Goal: Task Accomplishment & Management: Use online tool/utility

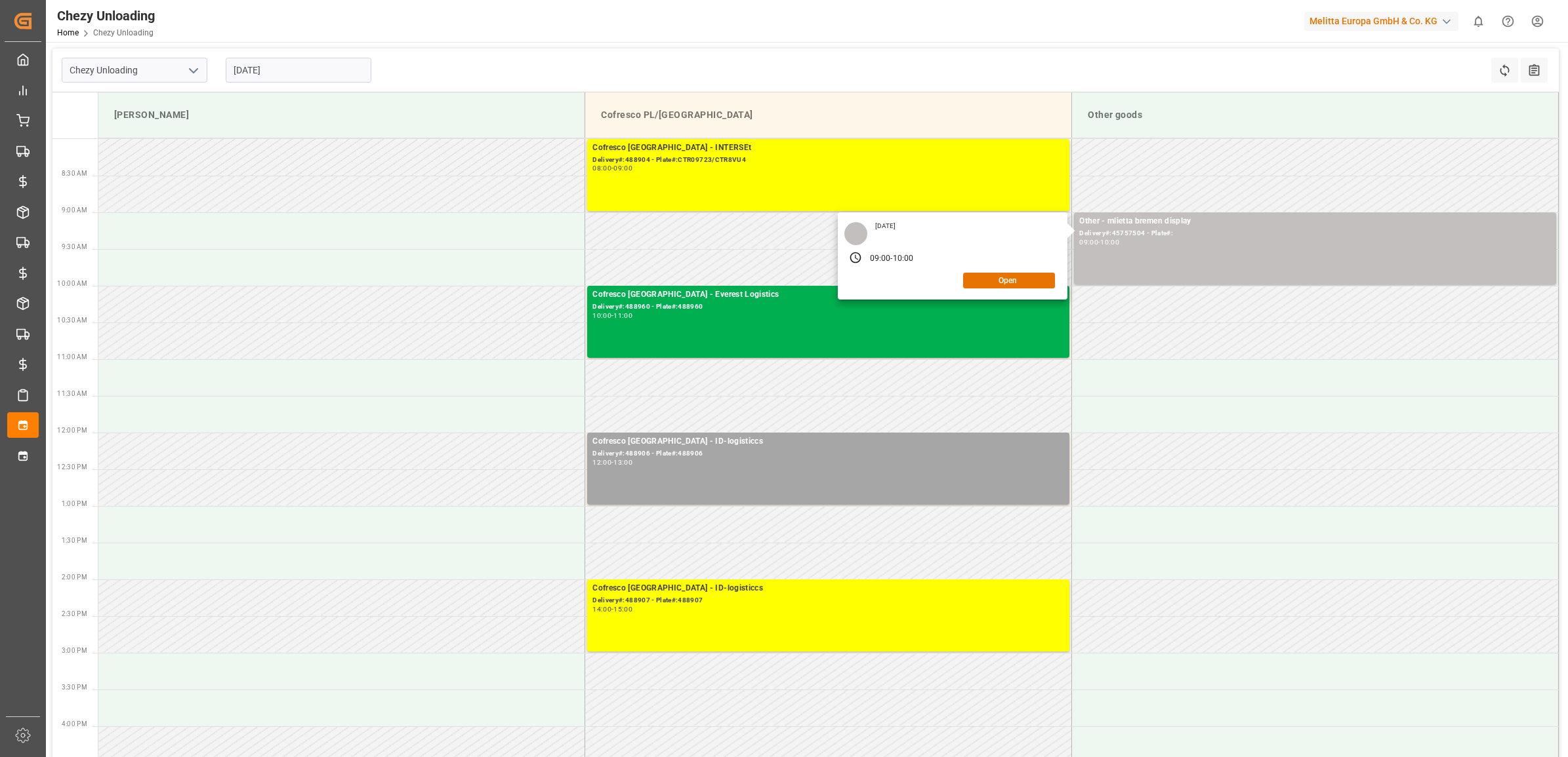
click at [258, 63] on input "[DATE]" at bounding box center [299, 70] width 146 height 25
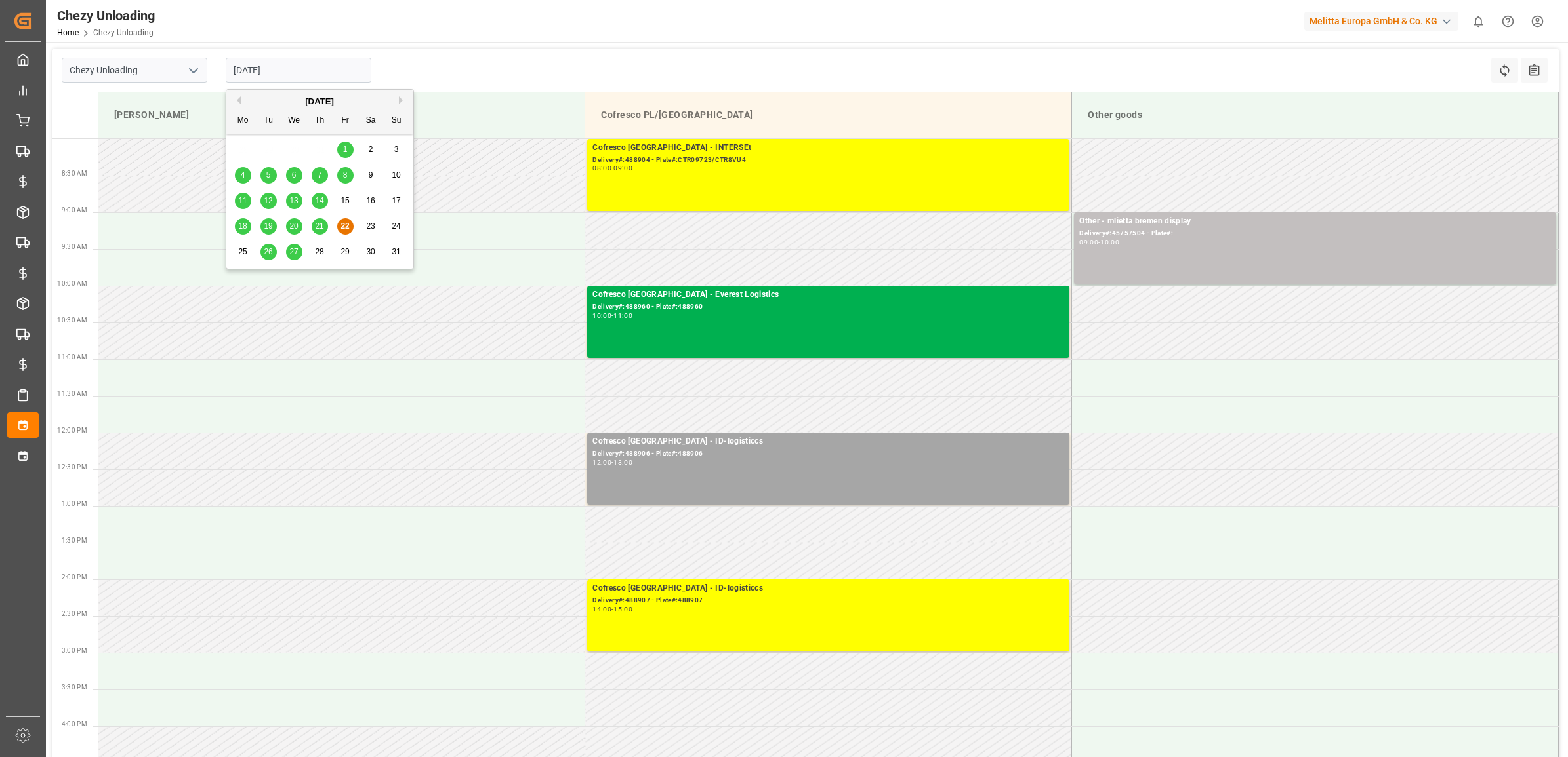
click at [294, 253] on span "27" at bounding box center [294, 251] width 8 height 9
type input "[DATE]"
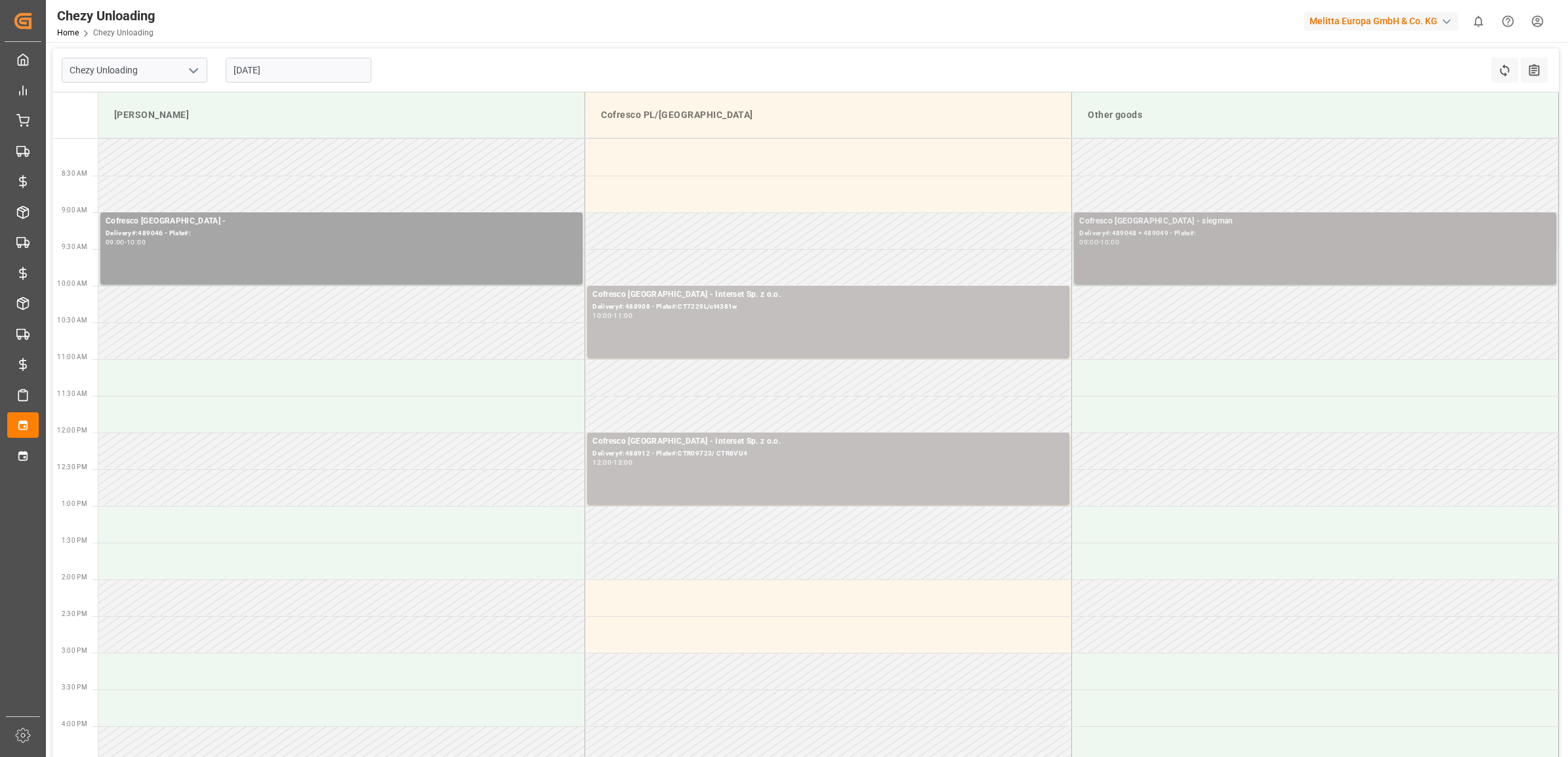
click at [1129, 250] on div "Cofresco [GEOGRAPHIC_DATA] - siegman Delivery#:489048 + 489049 - Plate#: 09:00 …" at bounding box center [1315, 248] width 472 height 67
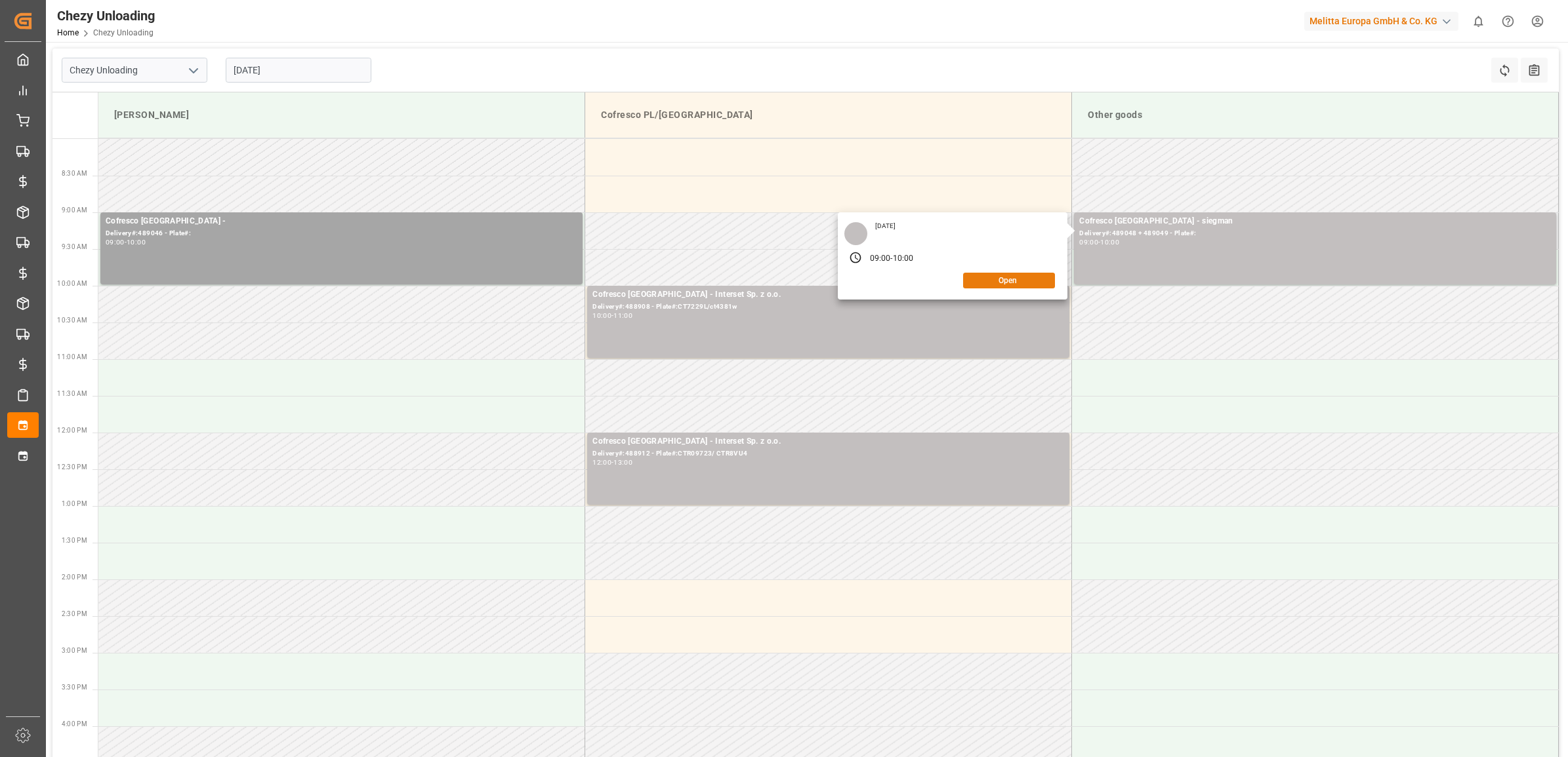
click at [1012, 279] on button "Open" at bounding box center [1009, 280] width 92 height 16
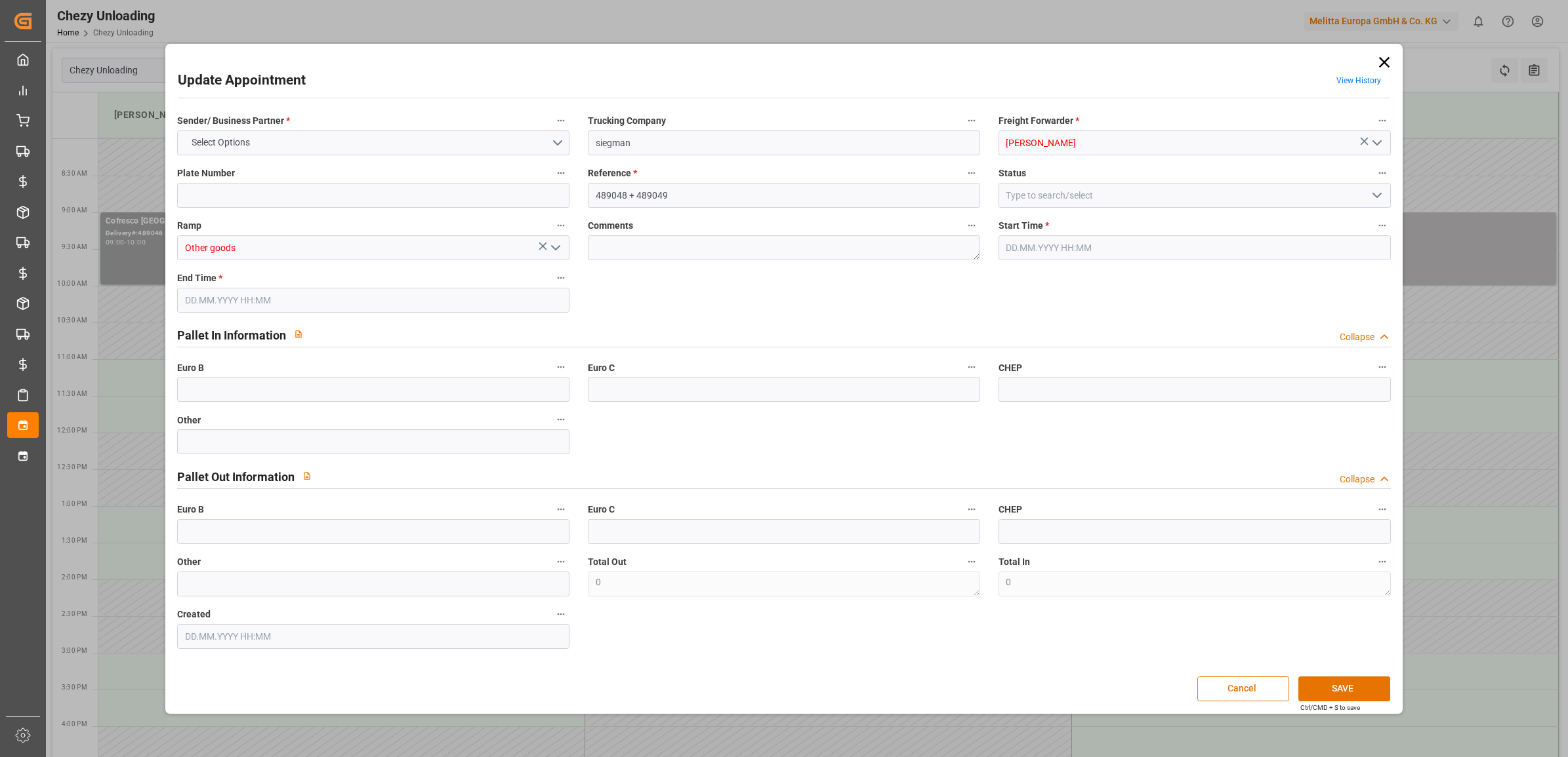
type input "0"
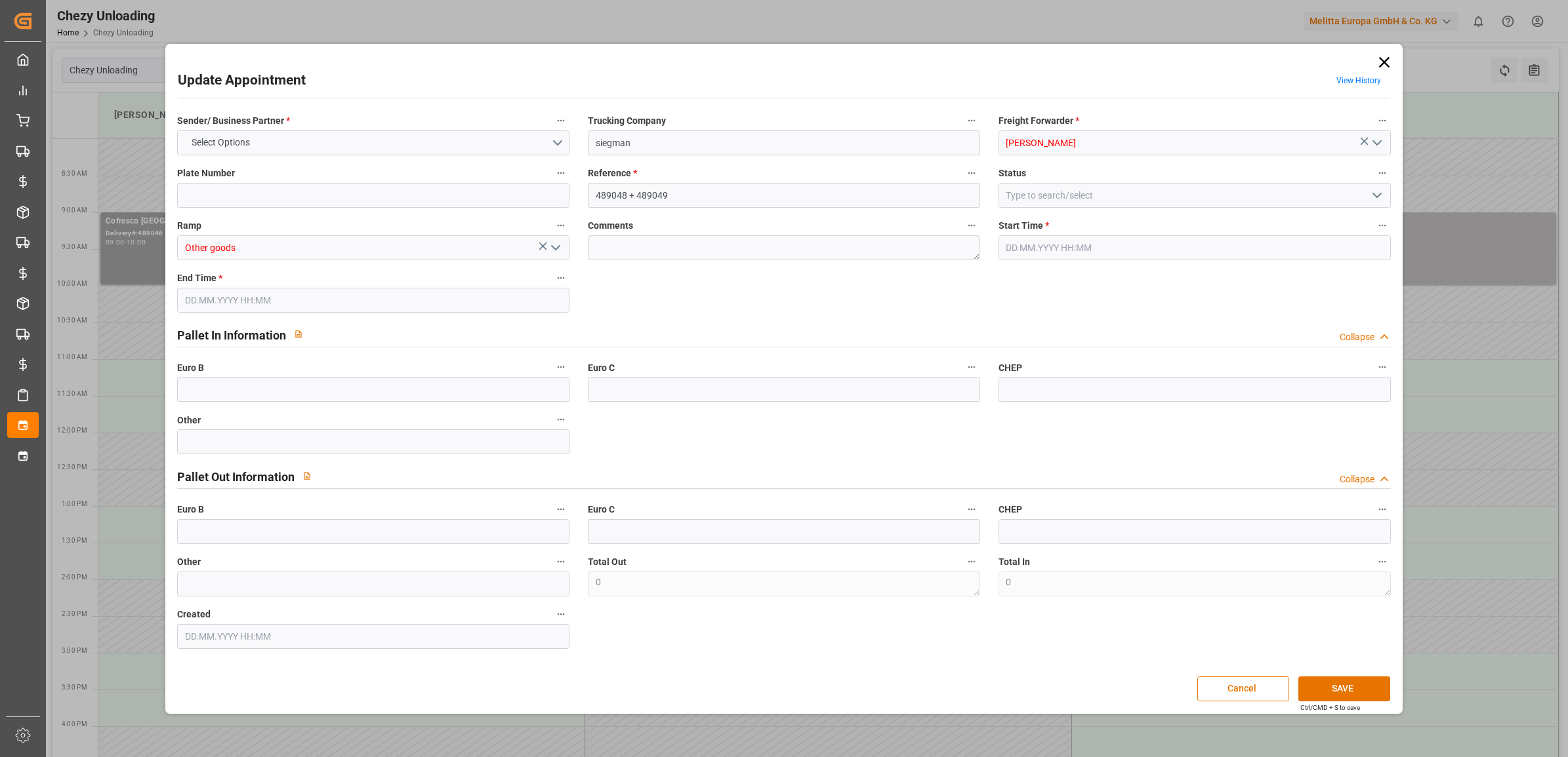
type input "0"
type input "[DATE] 09:00"
type input "[DATE] 10:00"
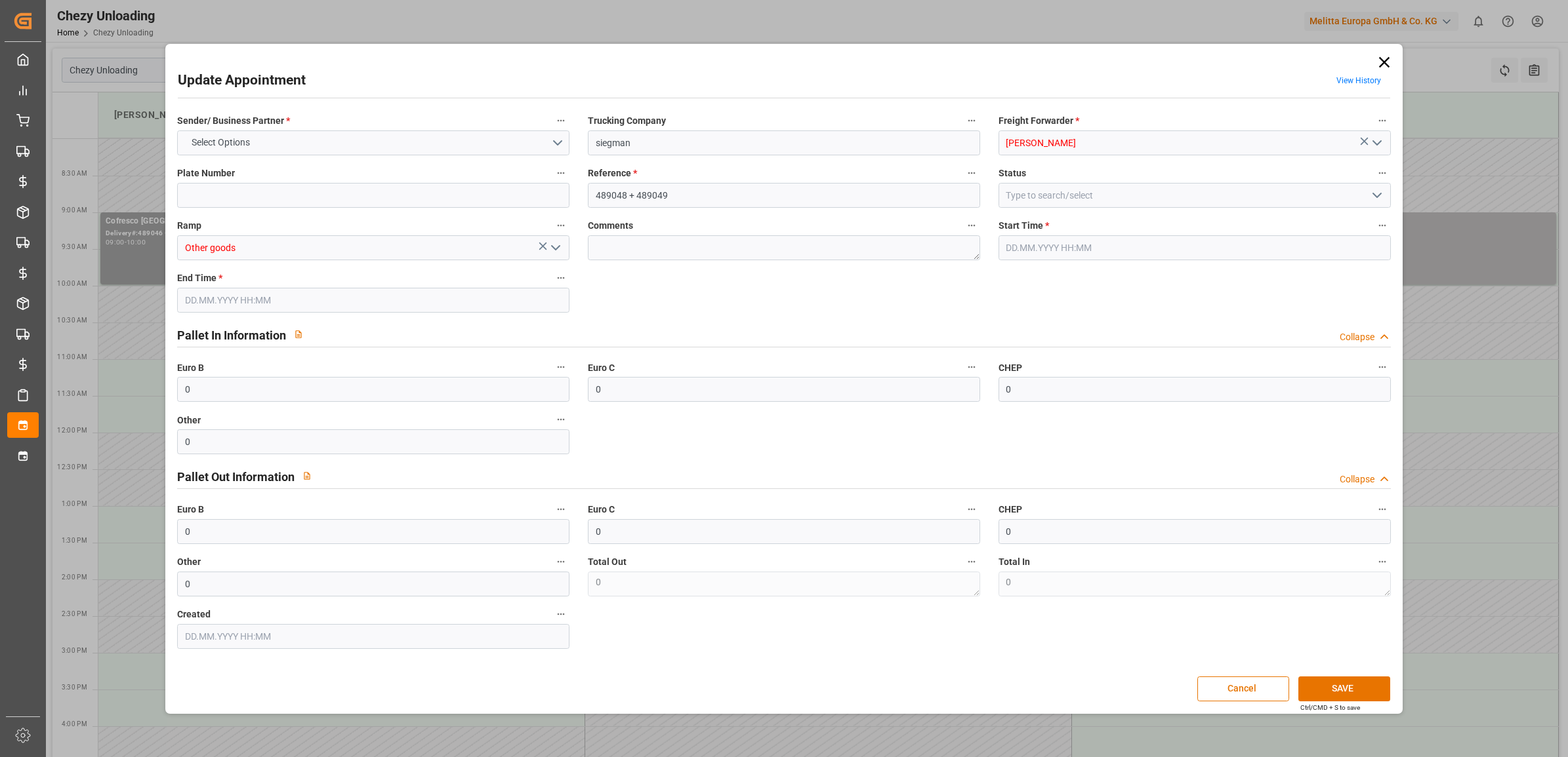
type input "[DATE] 07:14"
drag, startPoint x: 670, startPoint y: 197, endPoint x: 635, endPoint y: 206, distance: 36.1
click at [635, 206] on input "489048 + 489049" at bounding box center [784, 196] width 392 height 25
type input "489048"
click at [1321, 688] on button "SAVE" at bounding box center [1344, 689] width 92 height 25
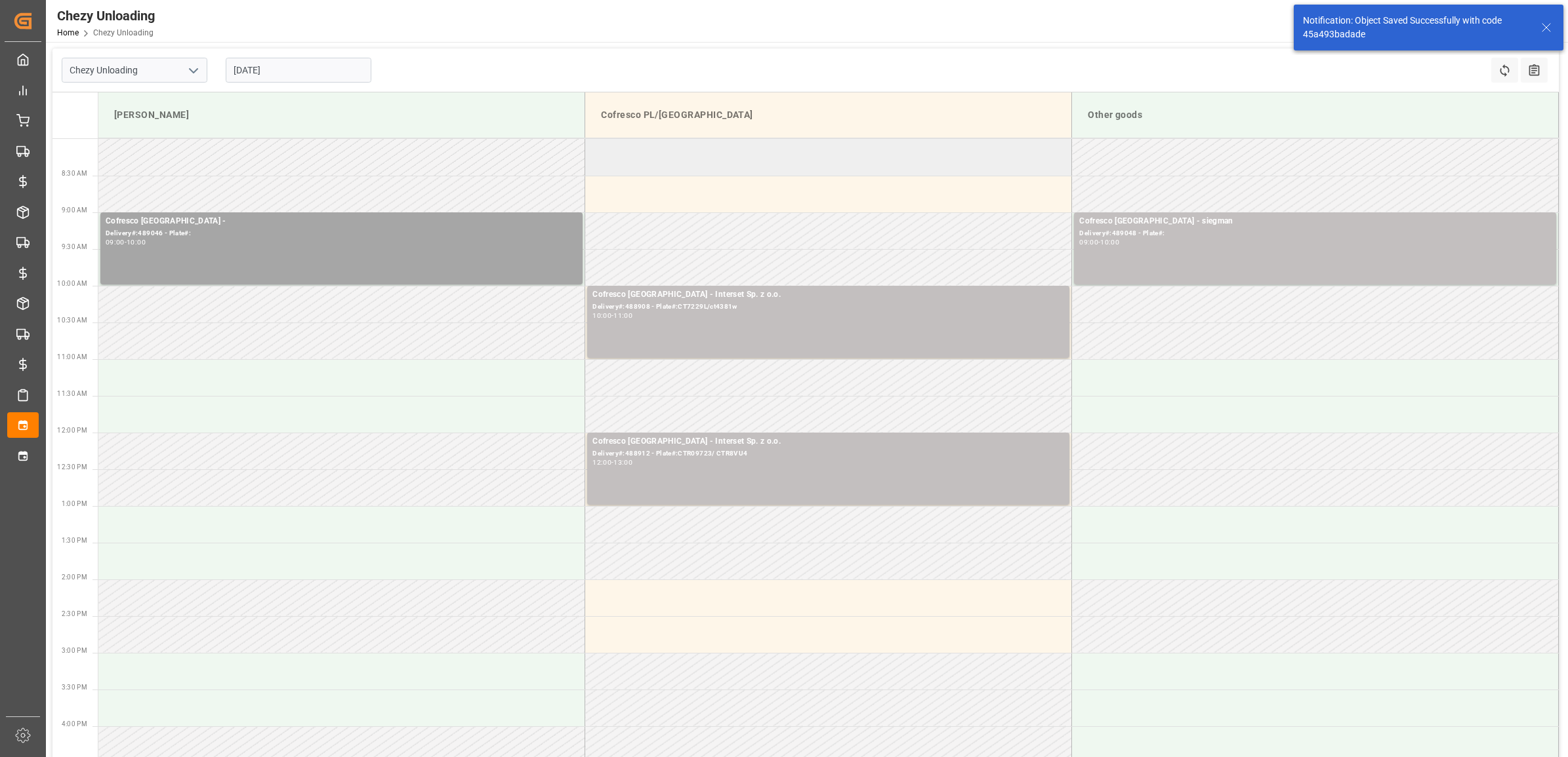
click at [784, 167] on td at bounding box center [828, 158] width 487 height 36
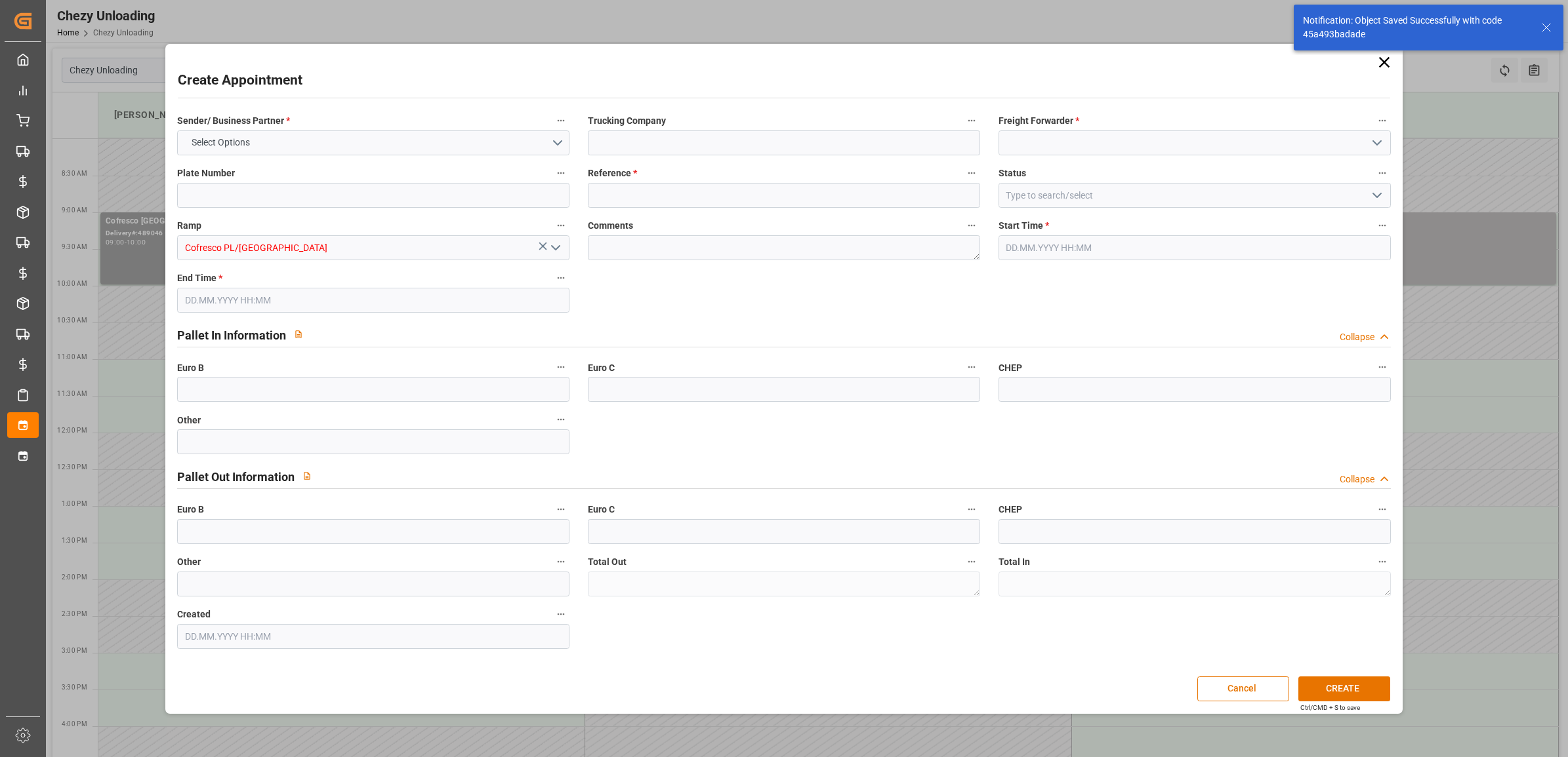
type input "0"
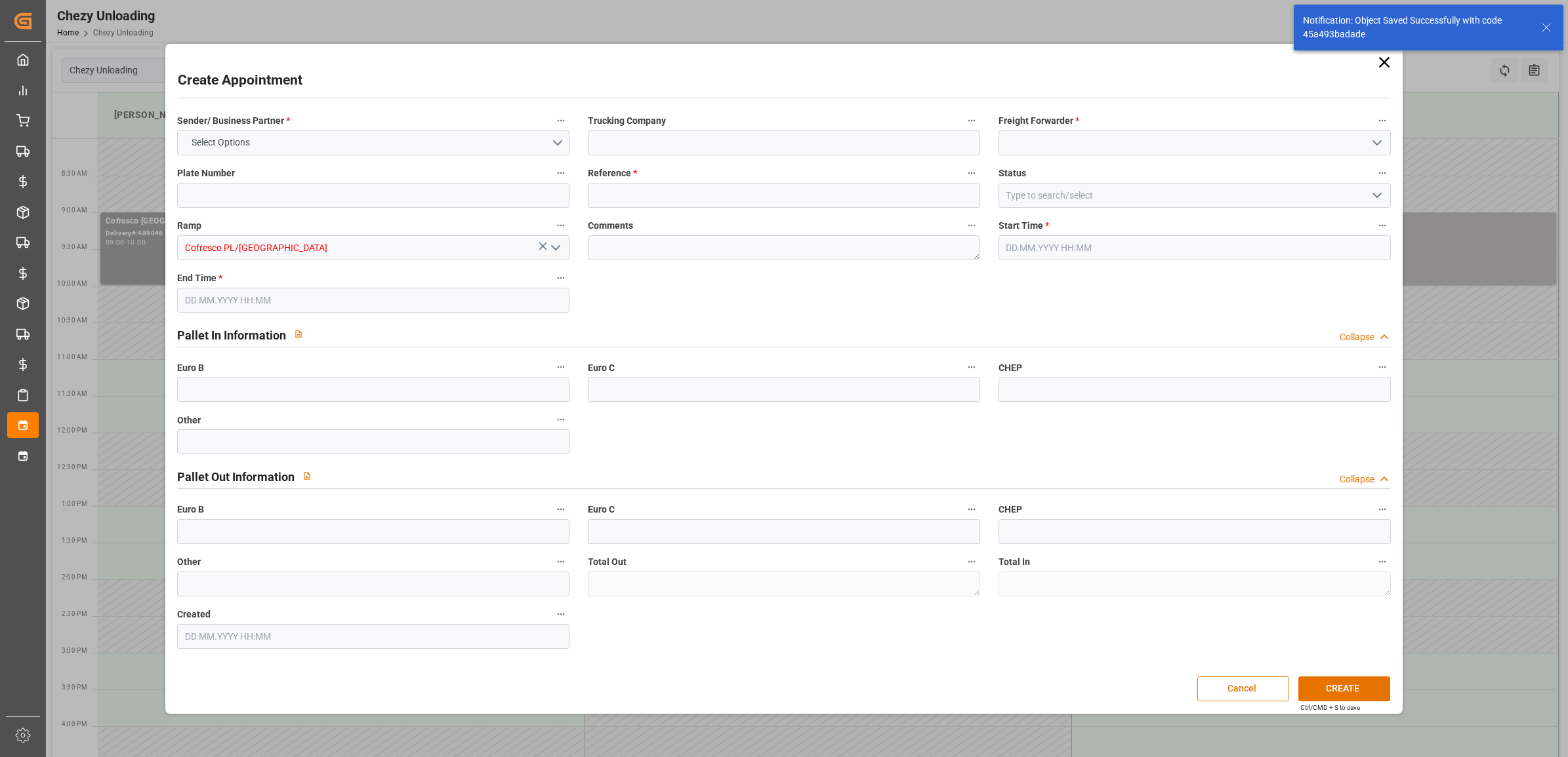
type input "0"
type input "[DATE] 08:00"
type input "[DATE] 09:00"
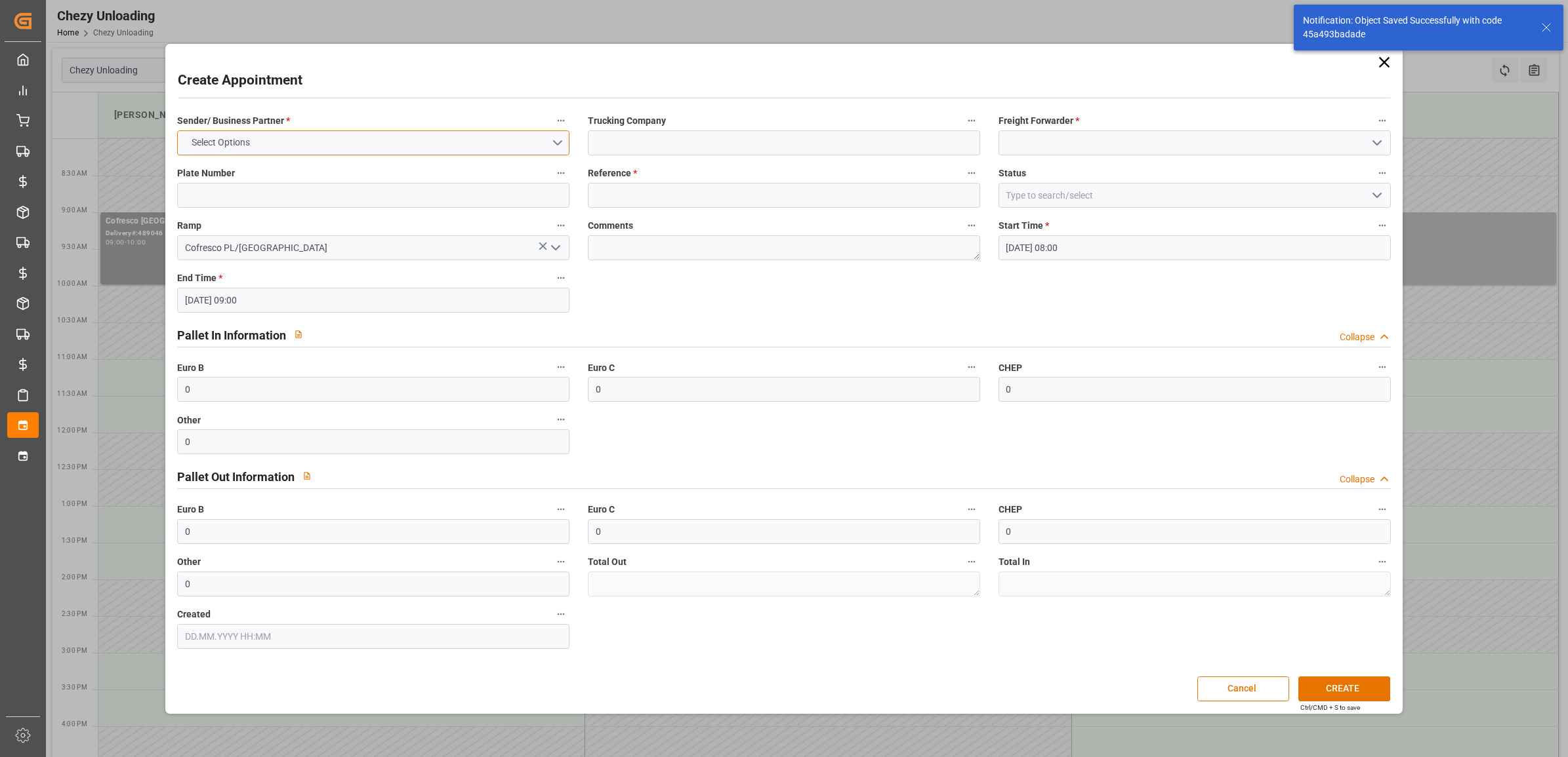
click at [465, 143] on button "Select Options" at bounding box center [373, 143] width 392 height 25
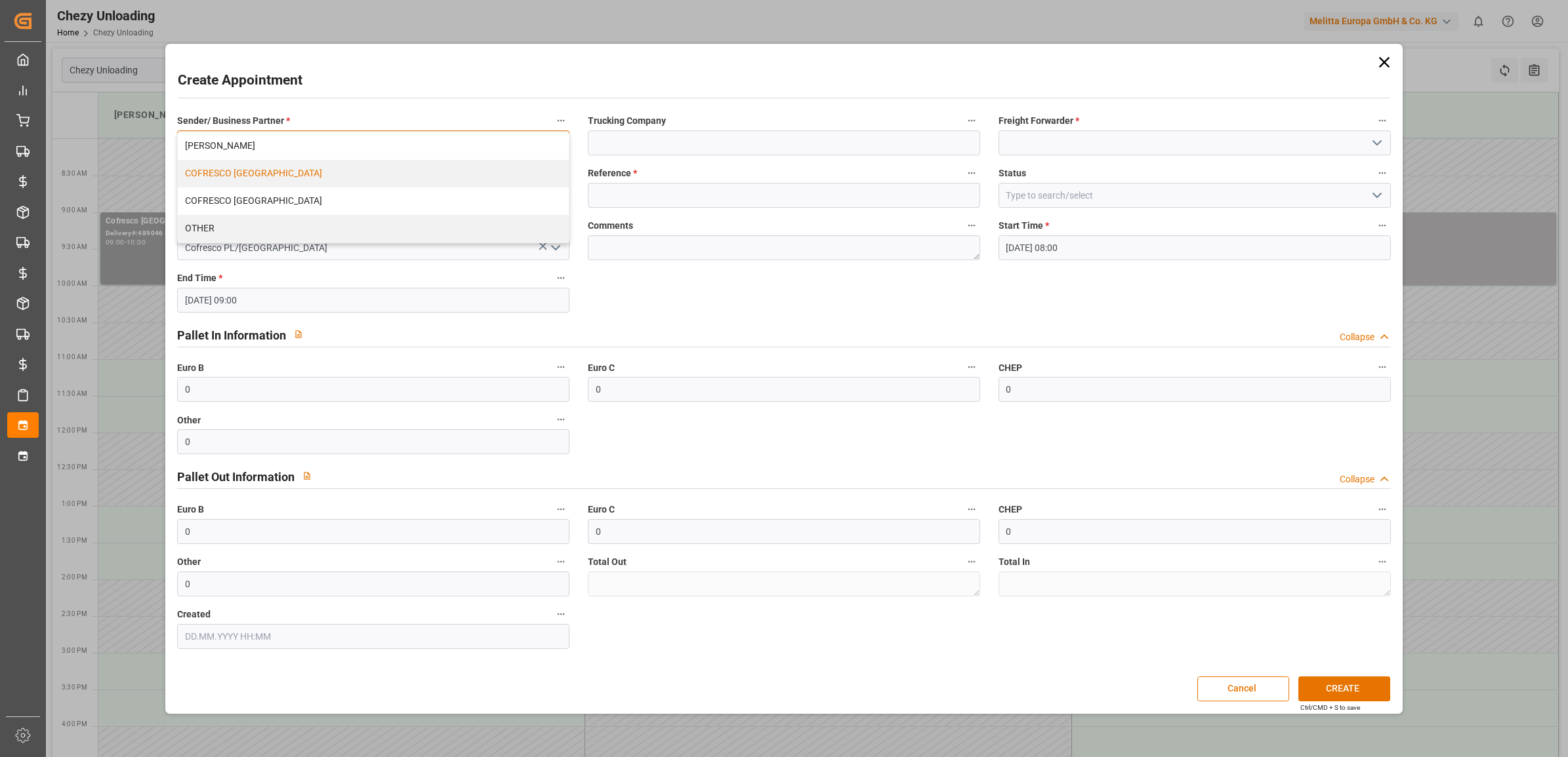
click at [364, 177] on div "COFRESCO [GEOGRAPHIC_DATA]" at bounding box center [373, 173] width 391 height 27
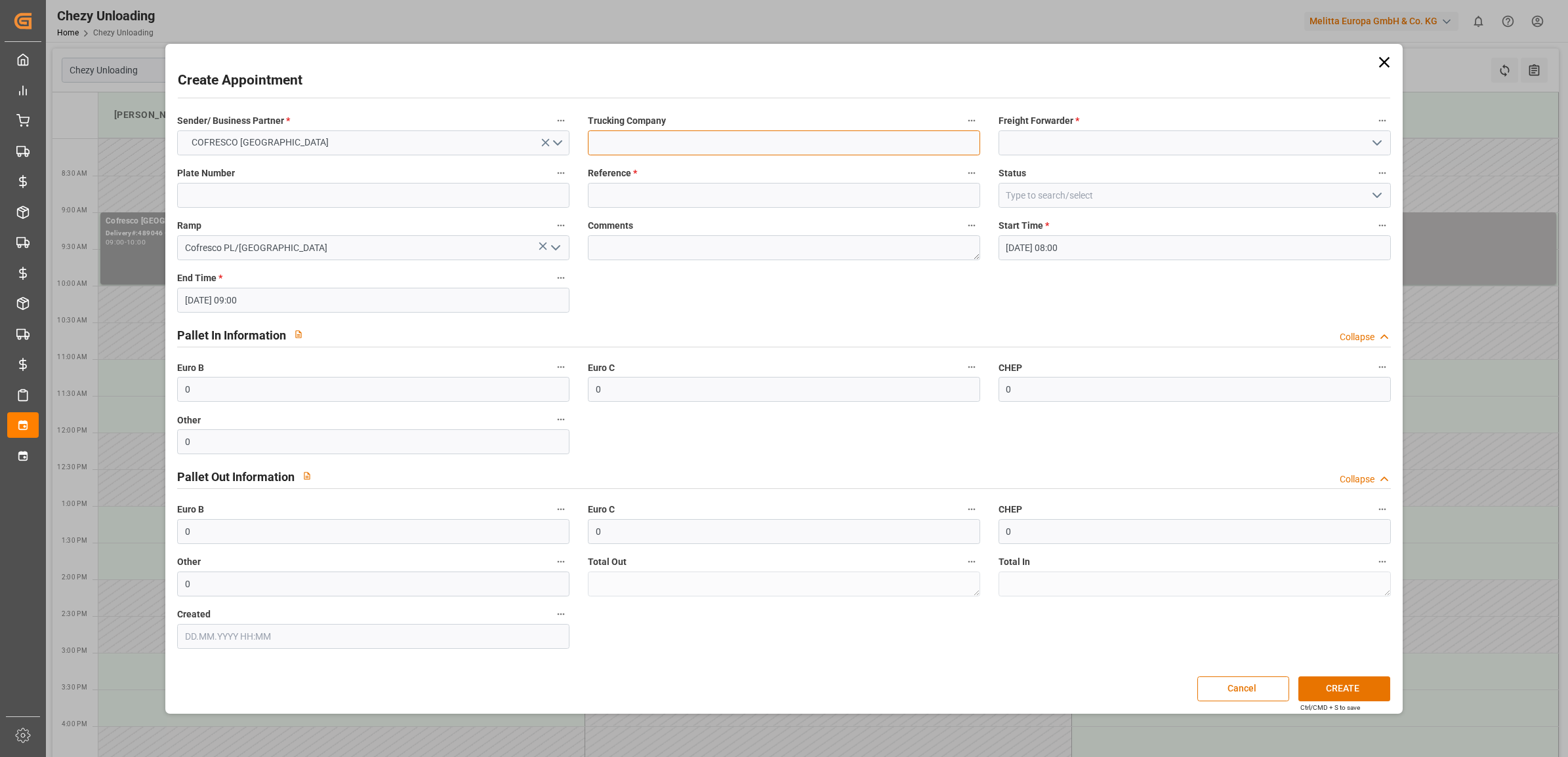
click at [625, 155] on input at bounding box center [784, 143] width 392 height 25
type input "[PERSON_NAME]"
click at [1115, 146] on input at bounding box center [1195, 143] width 392 height 25
click at [1389, 143] on input at bounding box center [1195, 143] width 392 height 25
click at [1375, 142] on icon "open menu" at bounding box center [1376, 143] width 16 height 16
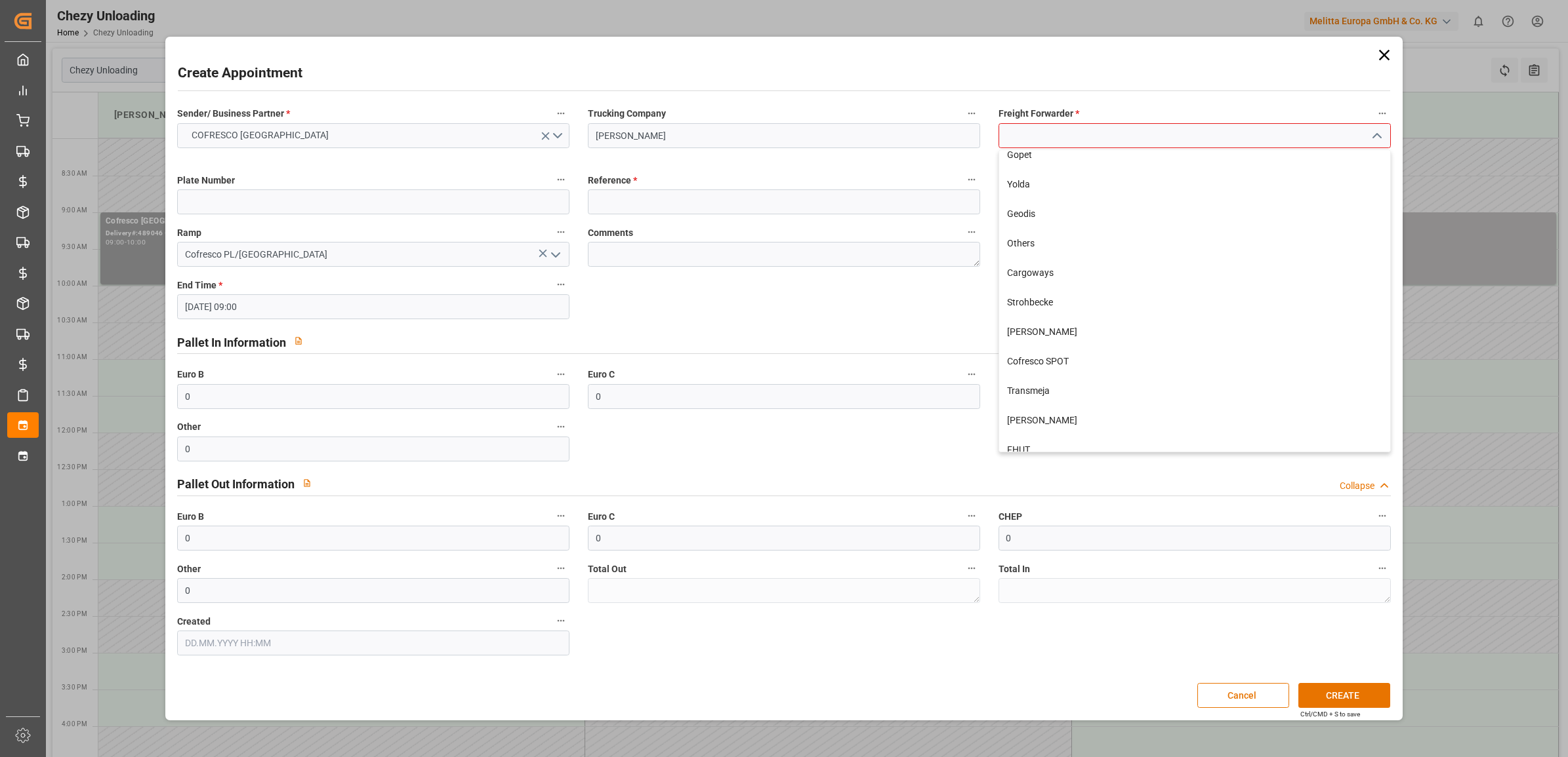
scroll to position [318, 0]
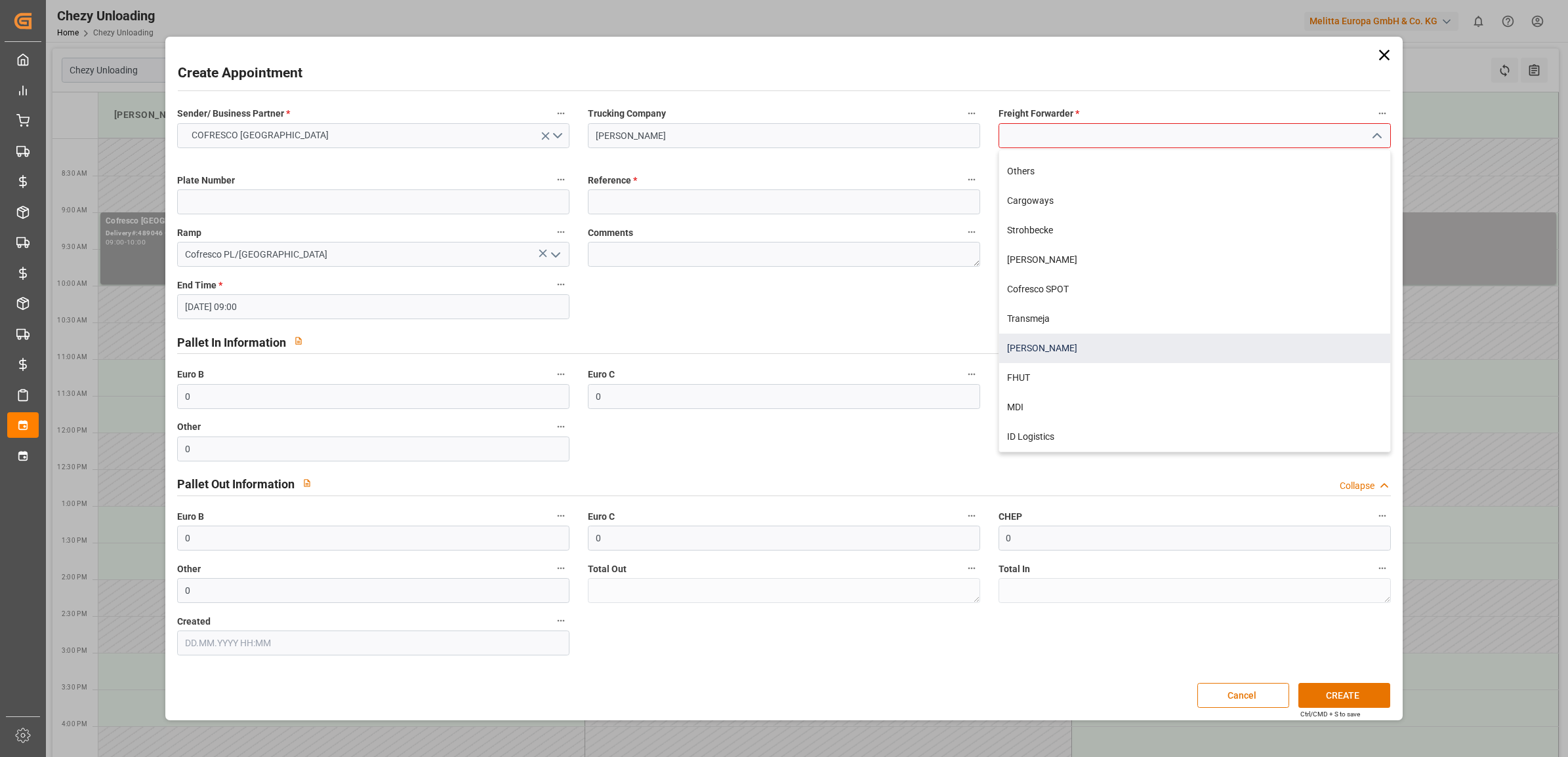
click at [1059, 337] on div "[PERSON_NAME]" at bounding box center [1194, 349] width 391 height 30
type input "[PERSON_NAME]"
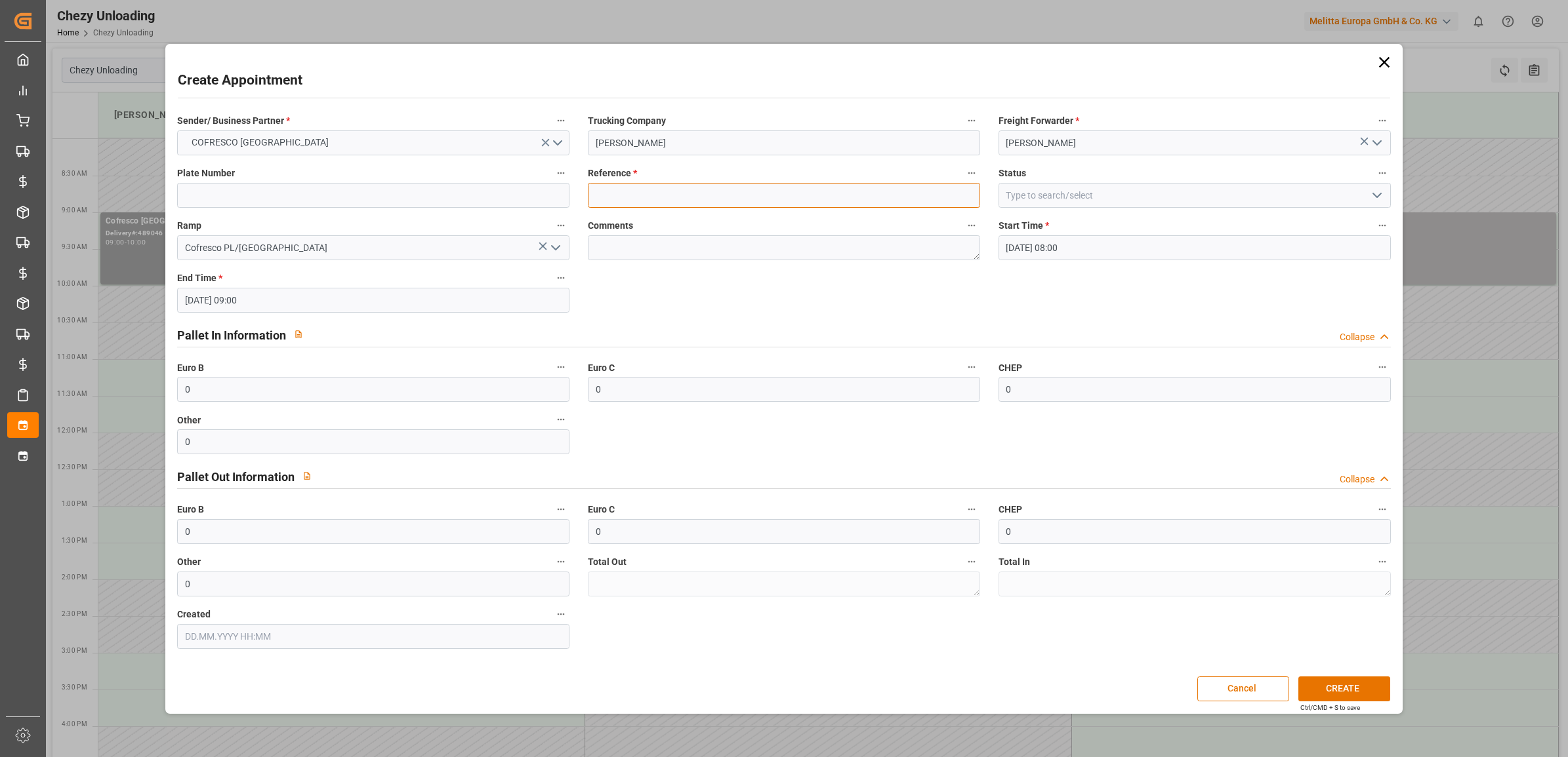
click at [676, 190] on input at bounding box center [784, 196] width 392 height 25
paste input "489049"
type input "489049"
click at [1332, 682] on button "CREATE" at bounding box center [1344, 689] width 92 height 25
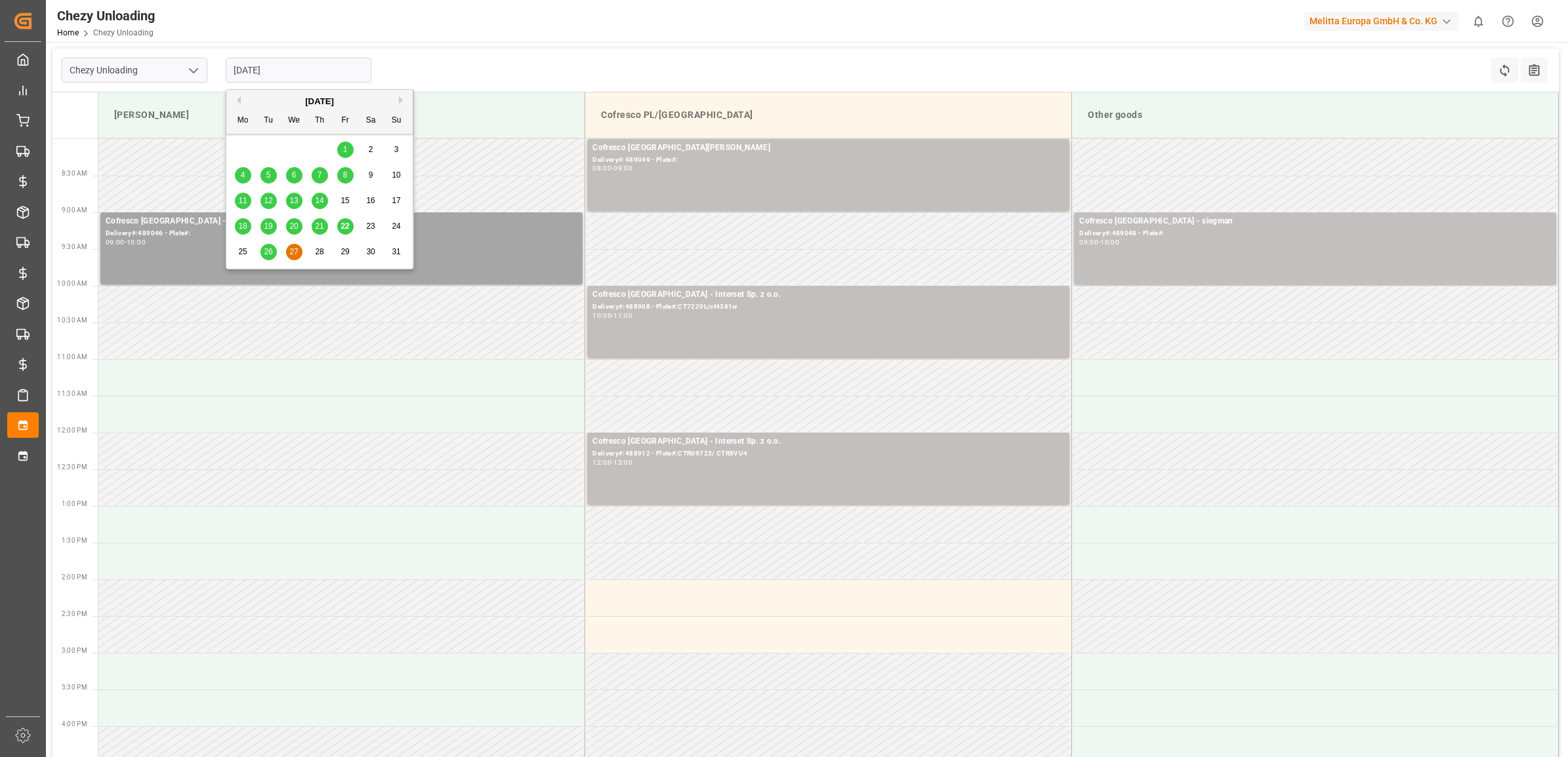
click at [269, 64] on input "[DATE]" at bounding box center [299, 70] width 146 height 25
click at [272, 250] on span "26" at bounding box center [268, 251] width 8 height 9
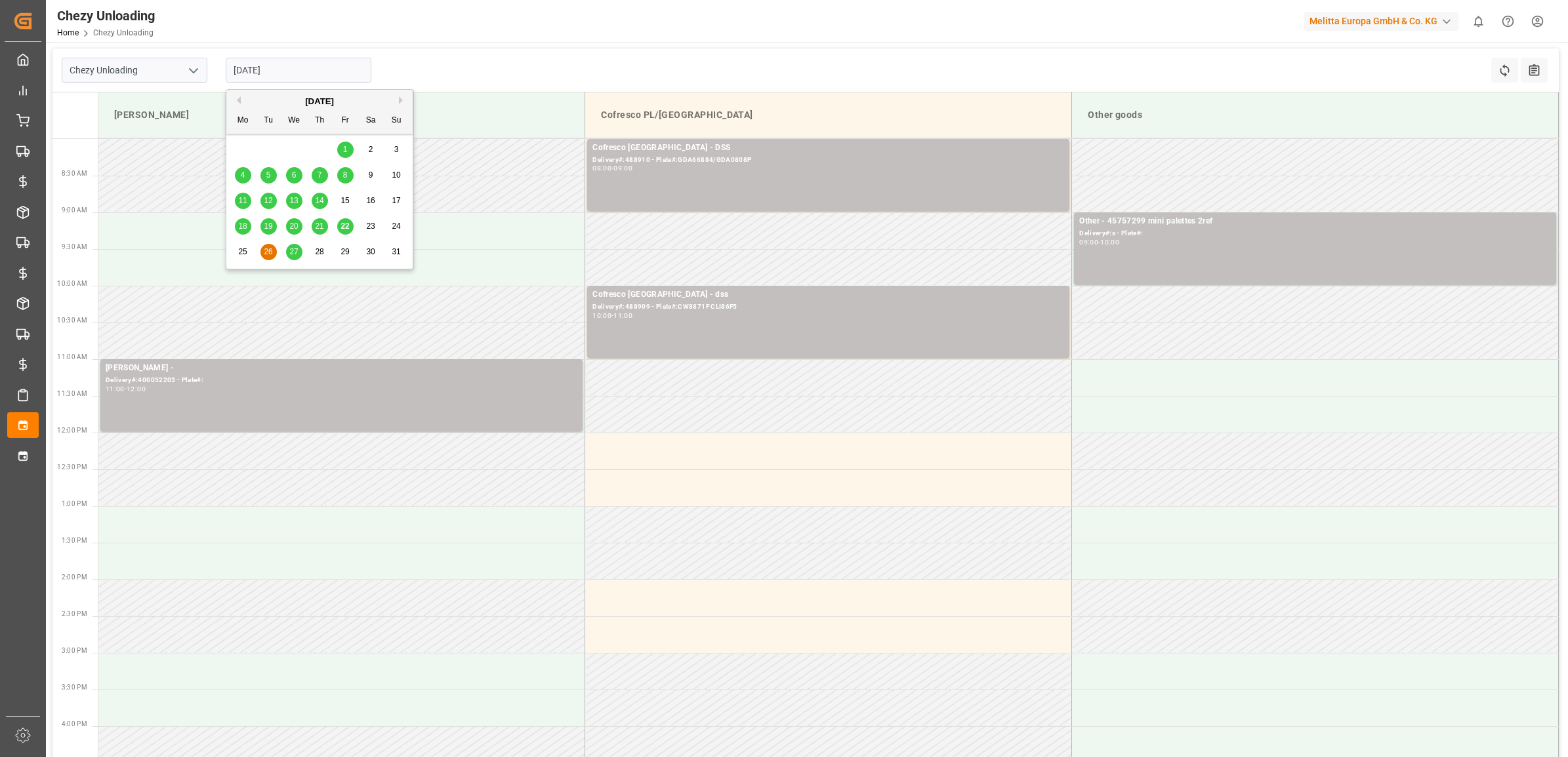
click at [294, 67] on input "[DATE]" at bounding box center [299, 70] width 146 height 25
click at [314, 252] on div "28" at bounding box center [320, 252] width 17 height 16
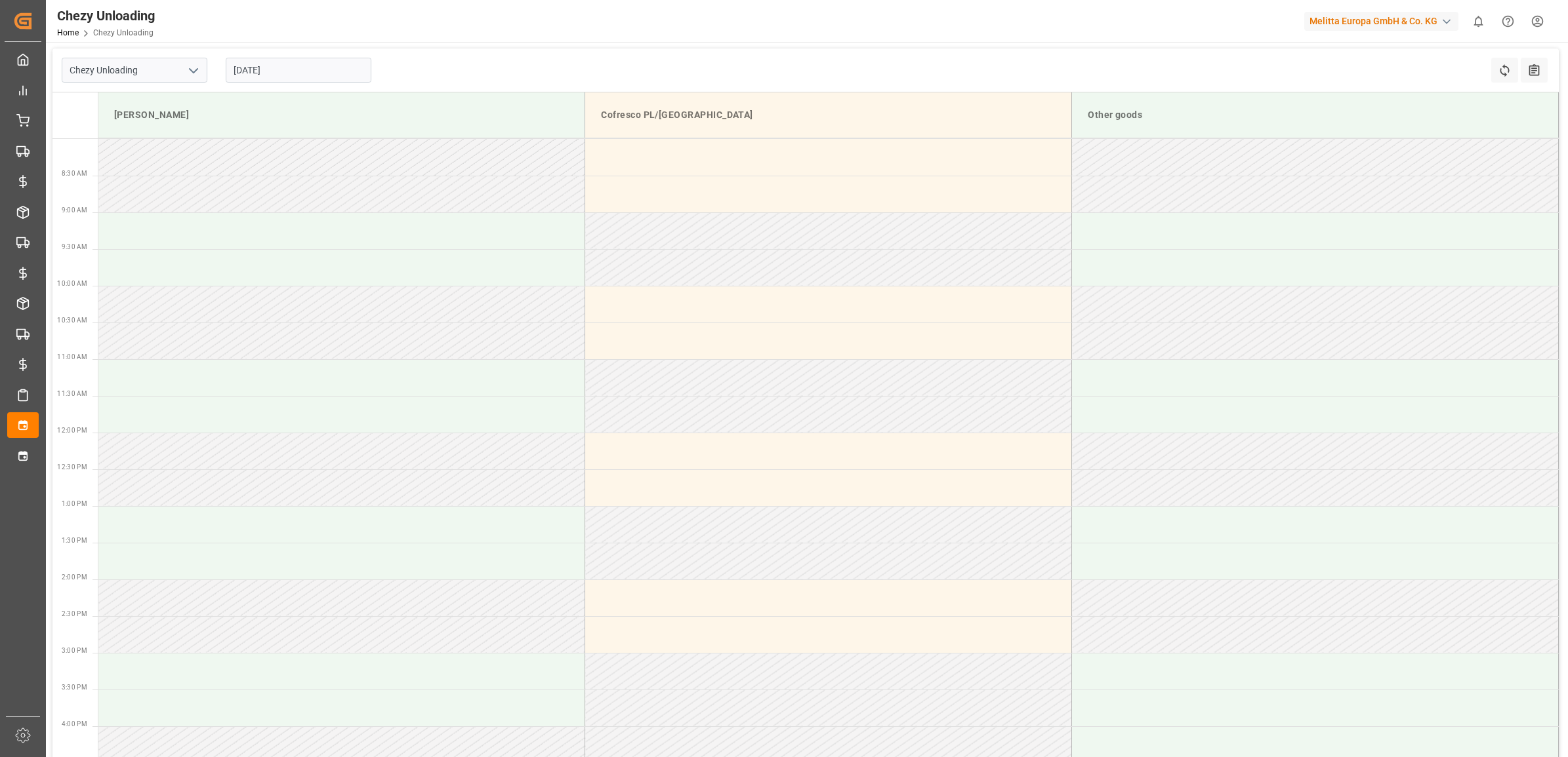
click at [306, 75] on input "[DATE]" at bounding box center [299, 70] width 146 height 25
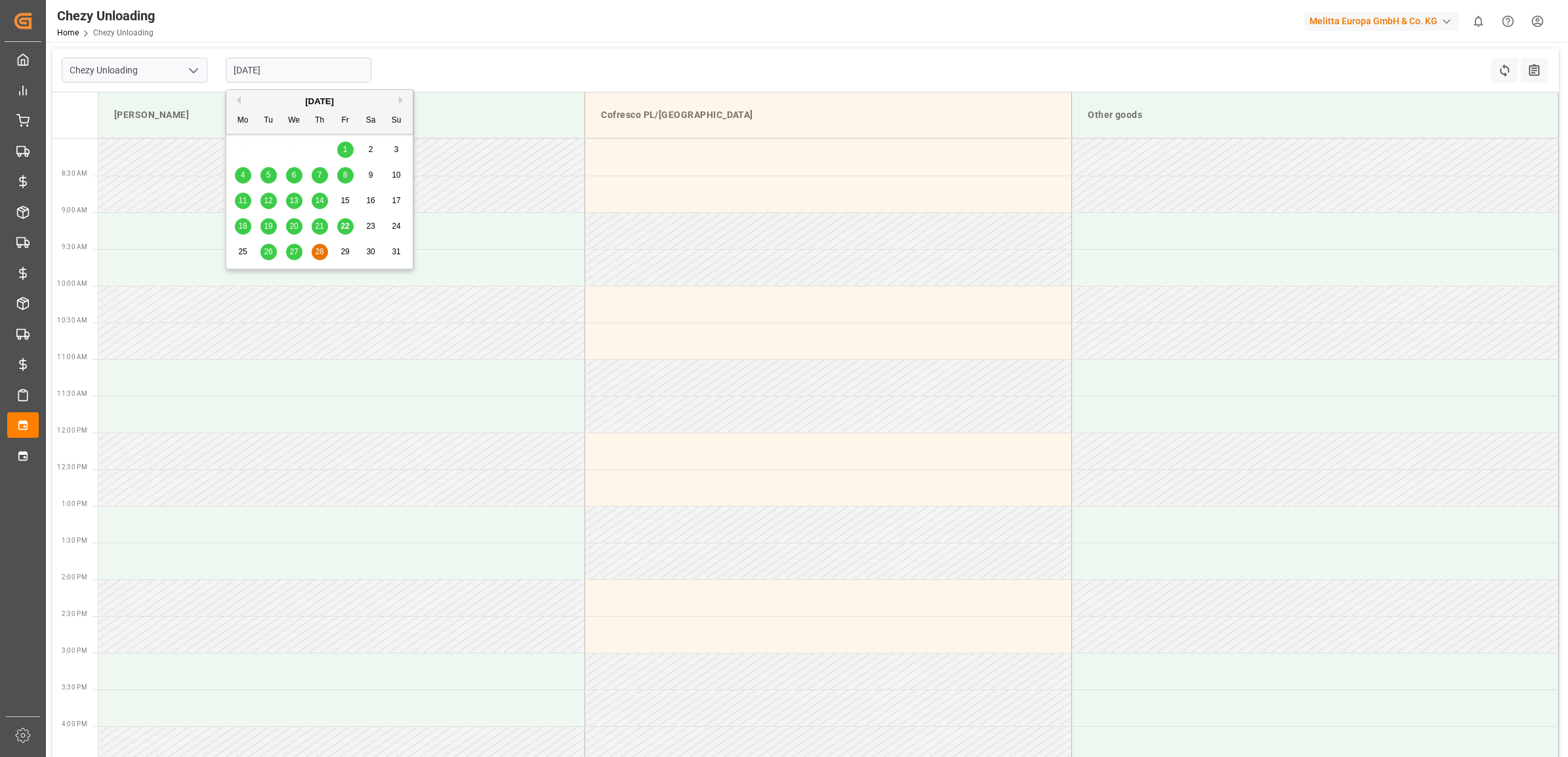
click at [348, 246] on div "29" at bounding box center [345, 252] width 17 height 16
type input "[DATE]"
click at [299, 70] on input "[DATE]" at bounding box center [299, 70] width 146 height 25
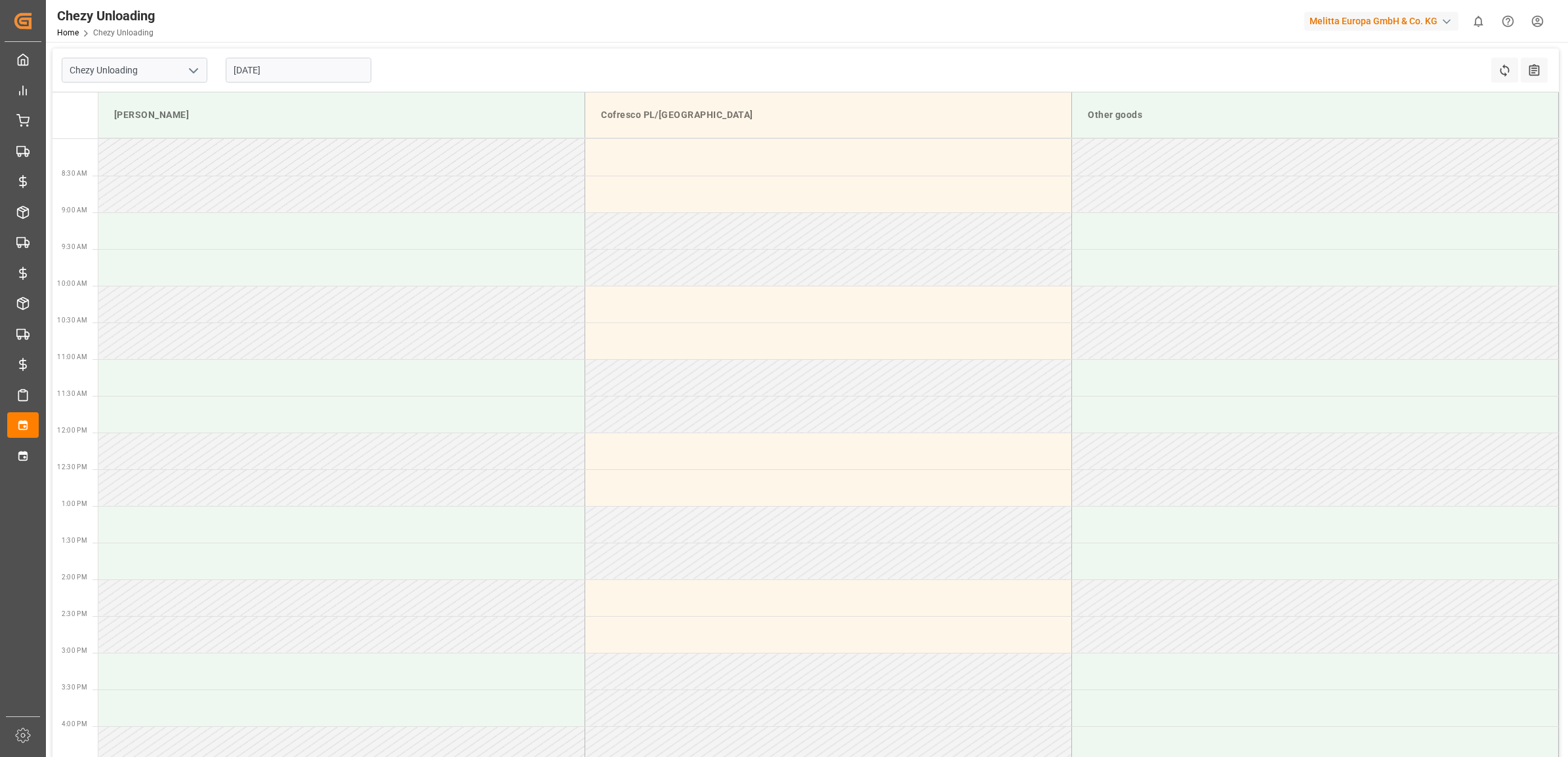
click at [427, 70] on div "Chezy Unloading [DATE] Refresh Time Slots All Audits" at bounding box center [806, 70] width 1507 height 44
